Goal: Find contact information: Find contact information

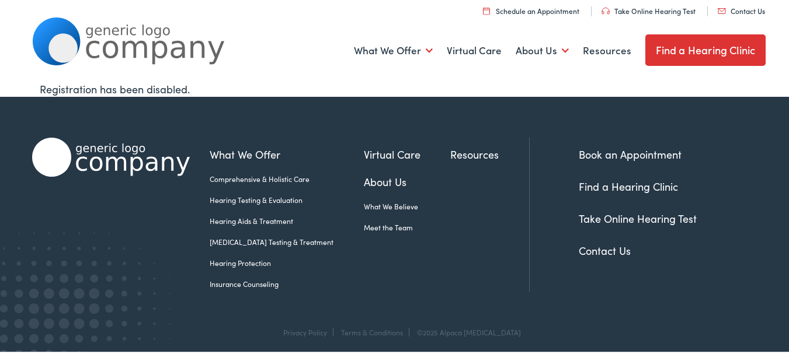
scroll to position [18, 0]
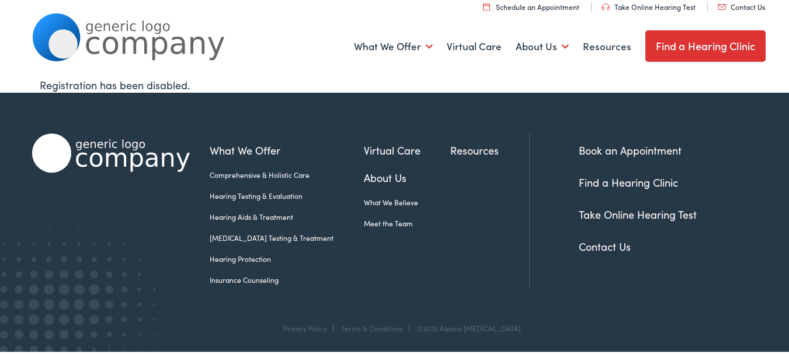
click at [718, 4] on link "Contact Us" at bounding box center [740, 5] width 47 height 10
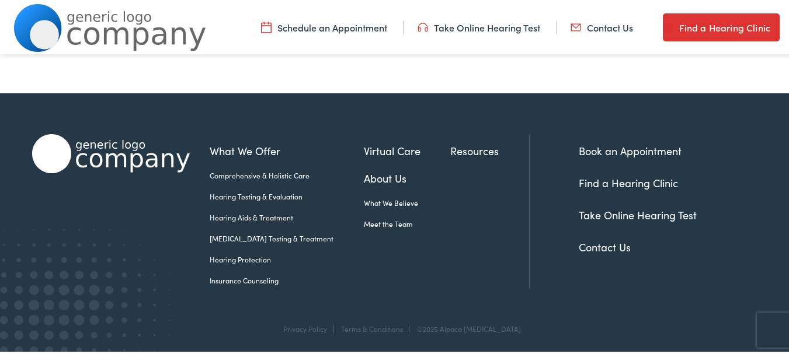
scroll to position [587, 0]
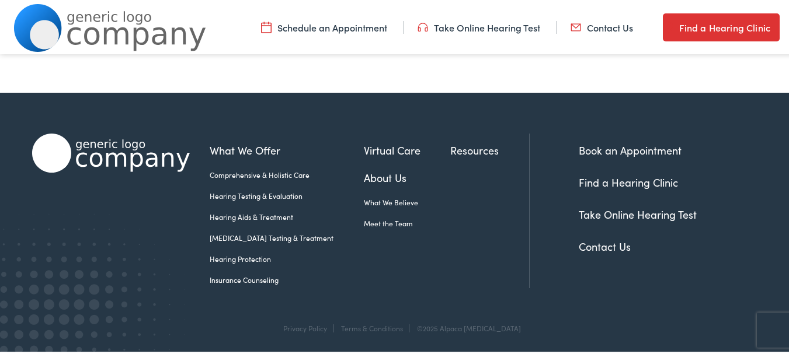
click at [580, 247] on link "Contact Us" at bounding box center [604, 245] width 52 height 15
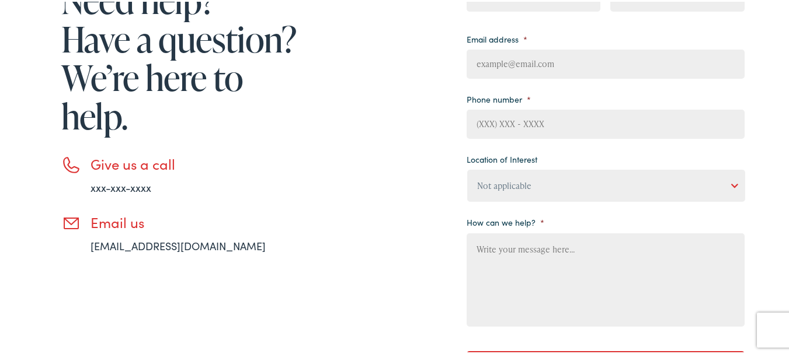
scroll to position [292, 0]
